Goal: Task Accomplishment & Management: Use online tool/utility

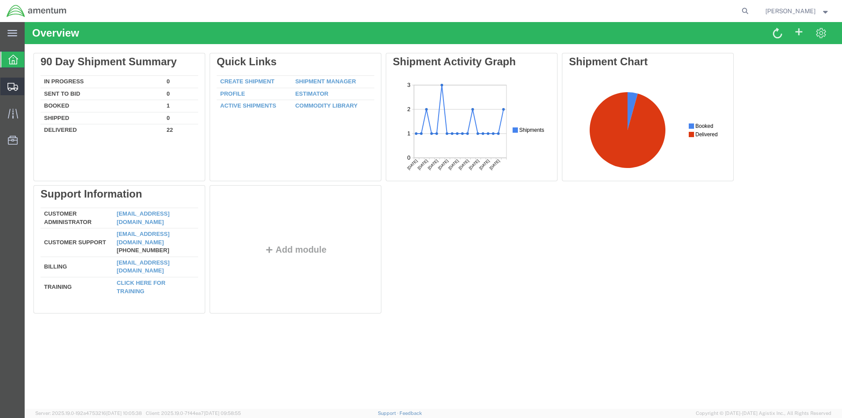
click at [0, 0] on span "Create from Template" at bounding box center [0, 0] width 0 height 0
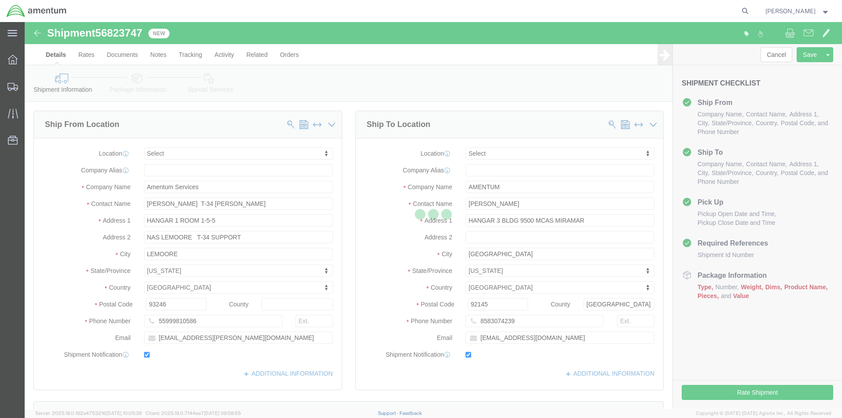
select select
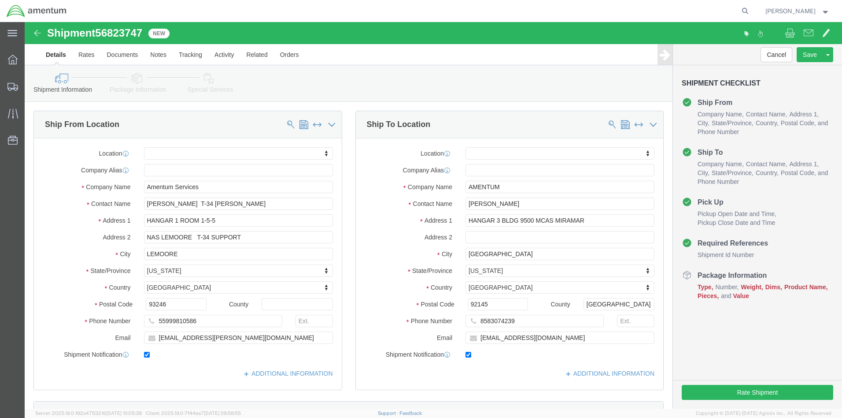
click div "[DATE] 1:22 PM"
click button "Apply"
click div "[DATE] 2:22 PM"
type input "4:22 PM"
click button "Apply"
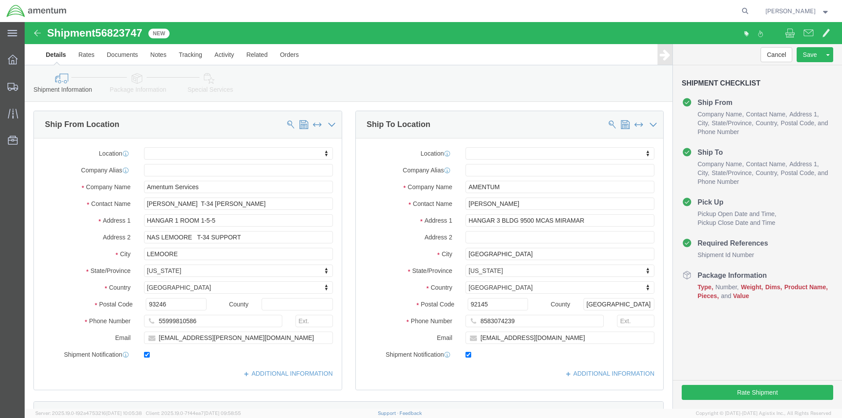
click button "Continue"
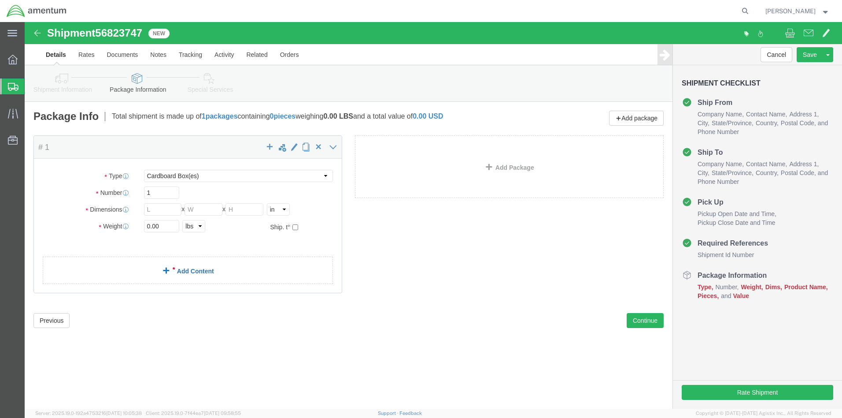
click link "Add Content"
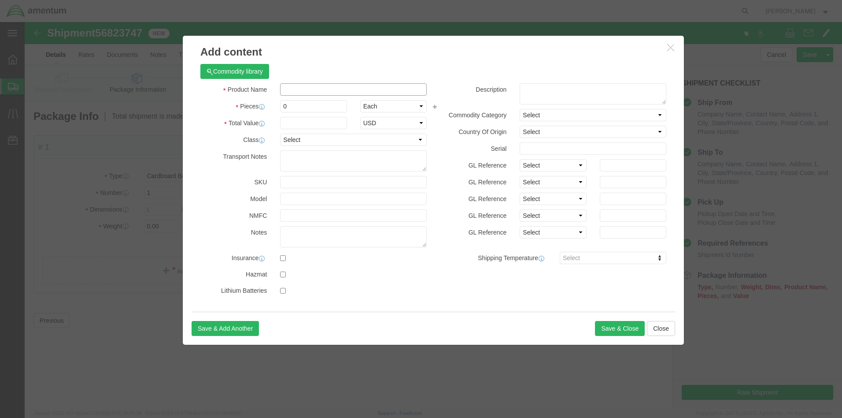
click input "text"
type input "aircraft parts"
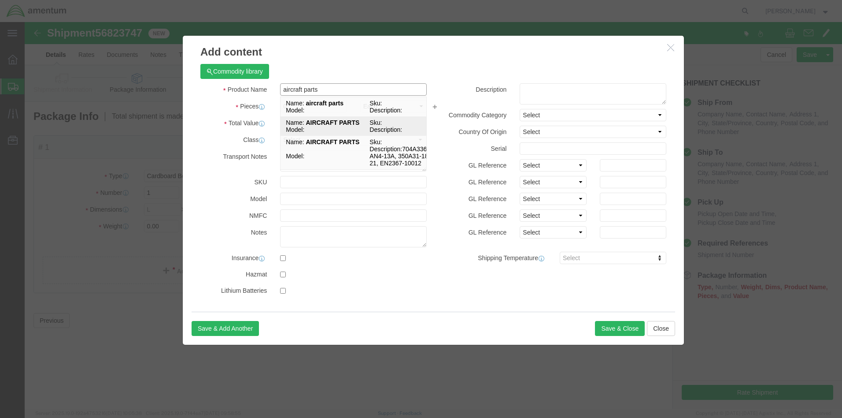
click strong "AIRCRAFT PARTS"
select select
type input "31.84"
select select
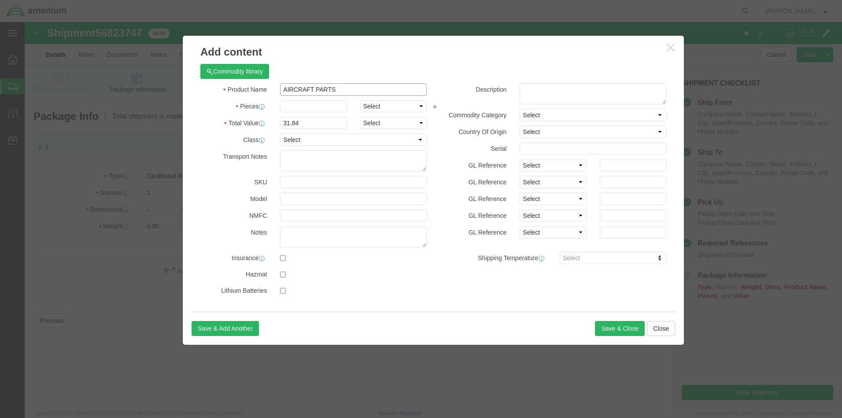
type input "AIRCRAFT PARTS"
click input "text"
type input "2"
type input "63.68"
click input "63.68"
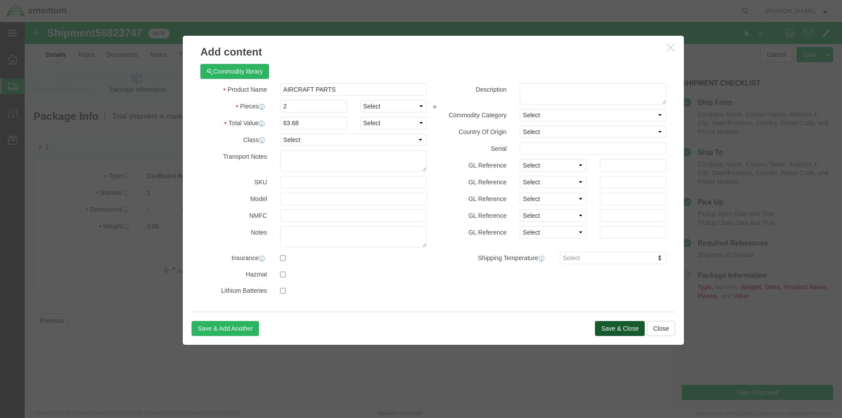
click button "Save & Close"
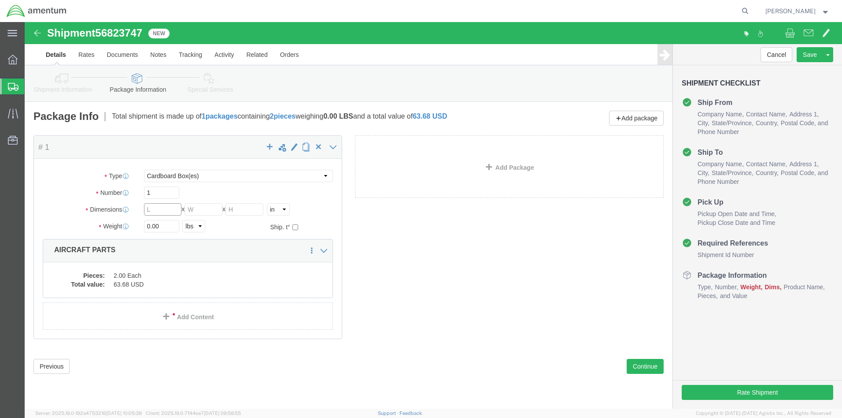
click input "text"
type input "10"
click input "0.00"
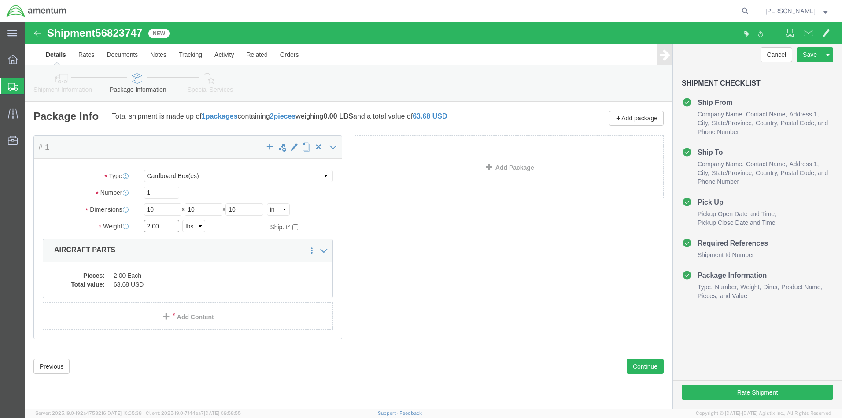
type input "2.00"
click div "Package Content # 1 x Package Type Select BCK Boxes Bale(s) Basket(s) Bolt(s) B…"
click button "Rate Shipment"
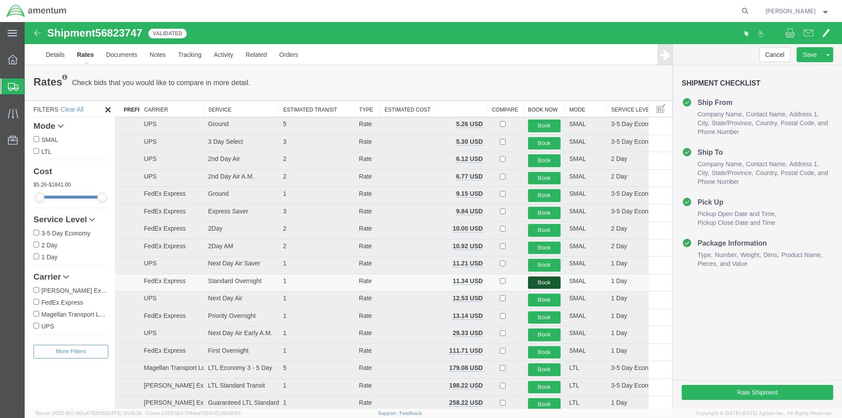
click at [536, 279] on button "Book" at bounding box center [544, 282] width 33 height 13
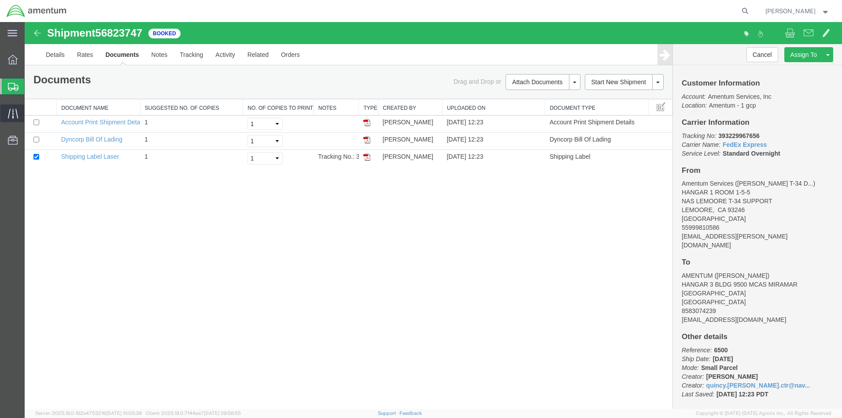
click at [11, 115] on icon at bounding box center [13, 113] width 10 height 10
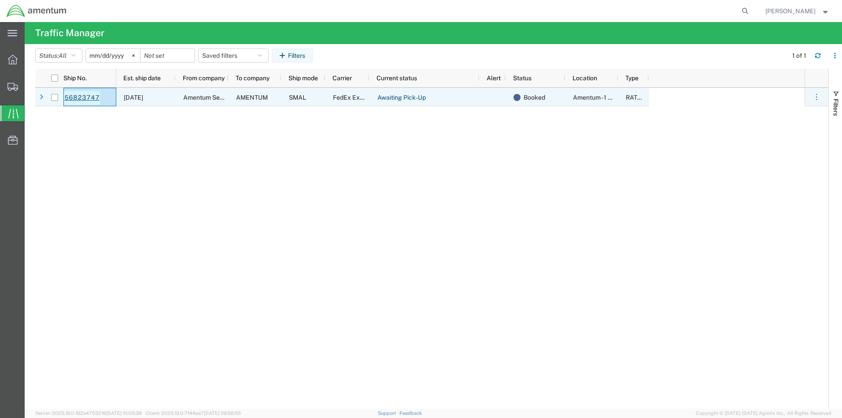
click at [78, 98] on link "56823747" at bounding box center [82, 98] width 36 height 14
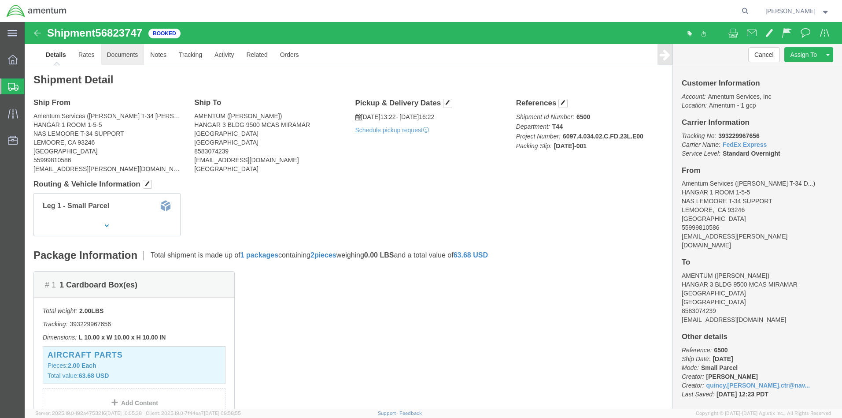
click link "Documents"
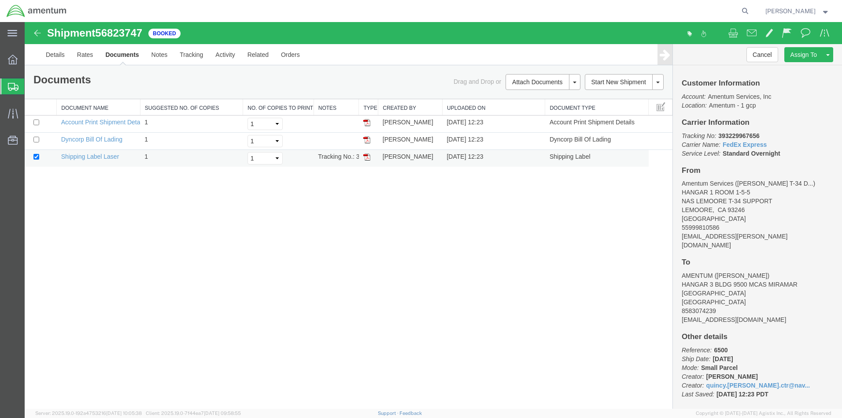
click at [83, 160] on td "Shipping Label Laser" at bounding box center [99, 158] width 84 height 17
click at [81, 156] on link "Shipping Label Laser" at bounding box center [90, 156] width 58 height 7
click at [822, 14] on span "[PERSON_NAME]" at bounding box center [798, 11] width 64 height 10
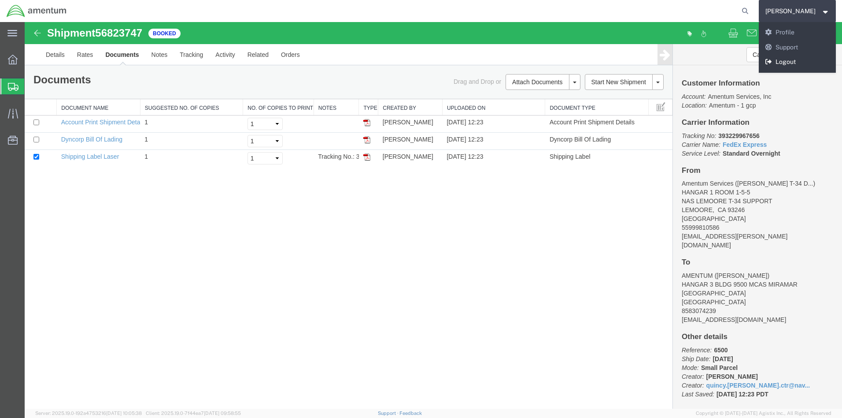
click at [805, 63] on link "Logout" at bounding box center [798, 62] width 78 height 15
